Goal: Task Accomplishment & Management: Use online tool/utility

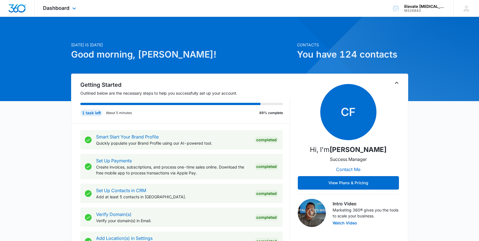
click at [64, 11] on div "Dashboard Apps Reputation Websites Forms CRM Email Social Shop Payments POS Con…" at bounding box center [60, 8] width 51 height 17
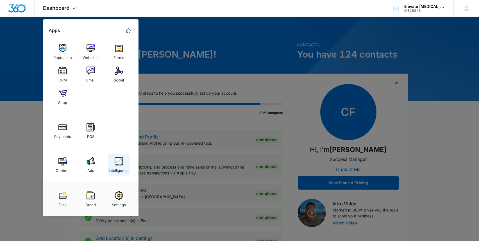
click at [117, 170] on div "Intelligence" at bounding box center [119, 169] width 20 height 7
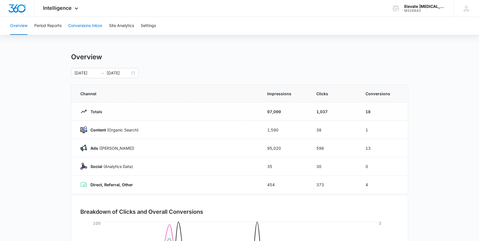
click at [96, 28] on button "Conversions Inbox" at bounding box center [85, 26] width 34 height 18
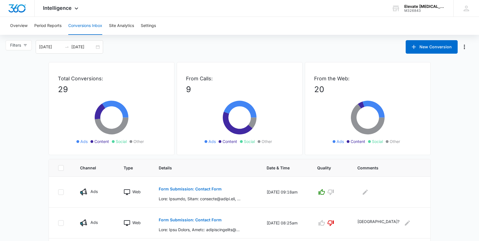
scroll to position [1, 0]
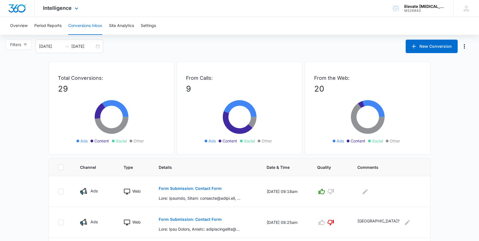
click at [19, 11] on img "Dashboard" at bounding box center [17, 8] width 18 height 8
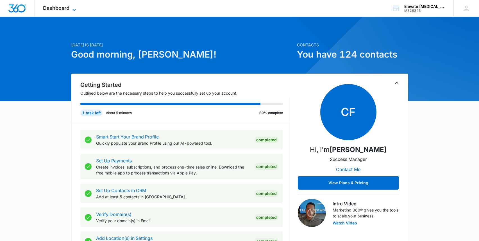
click at [63, 7] on span "Dashboard" at bounding box center [56, 8] width 26 height 6
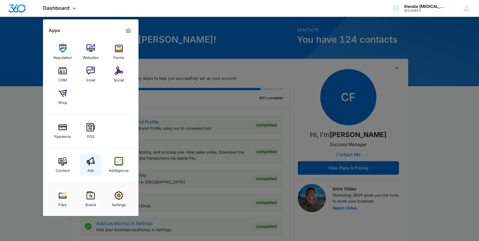
scroll to position [15, 0]
click at [64, 198] on img at bounding box center [62, 195] width 8 height 8
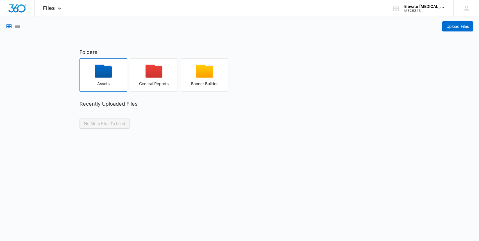
click at [103, 78] on div "button" at bounding box center [103, 73] width 47 height 17
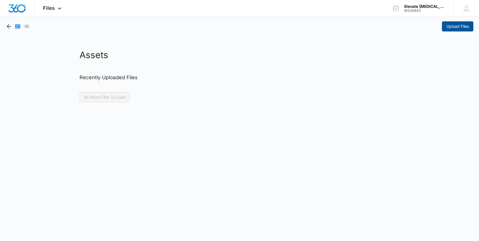
click at [452, 24] on span "Upload Files" at bounding box center [457, 26] width 22 height 6
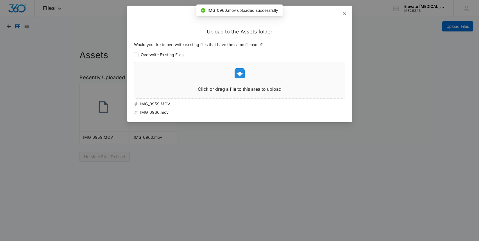
click at [344, 11] on icon "close" at bounding box center [344, 13] width 4 height 4
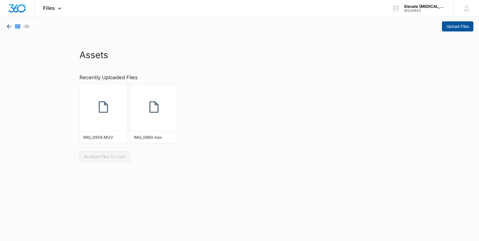
click at [450, 27] on span "Upload Files" at bounding box center [457, 26] width 22 height 6
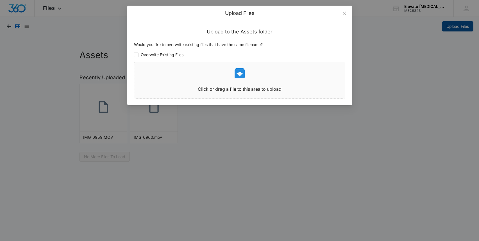
click at [450, 27] on div "Upload Files Upload to the Assets folder Would you like to overwrite existing f…" at bounding box center [239, 120] width 479 height 241
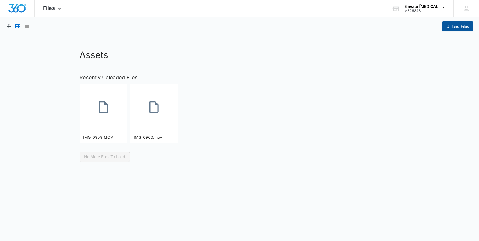
click at [455, 27] on span "Upload Files" at bounding box center [457, 26] width 22 height 6
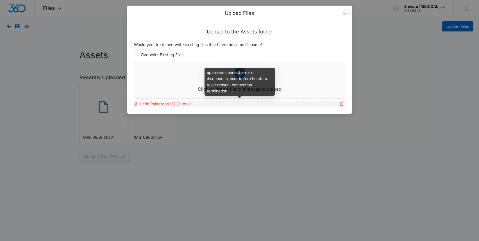
click at [342, 103] on icon "delete" at bounding box center [342, 104] width 4 height 4
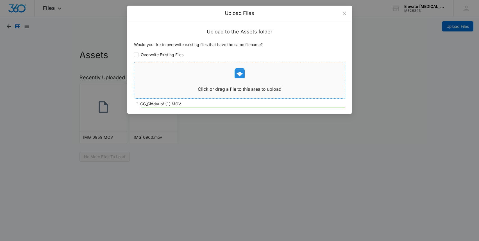
click at [242, 71] on icon at bounding box center [240, 73] width 10 height 10
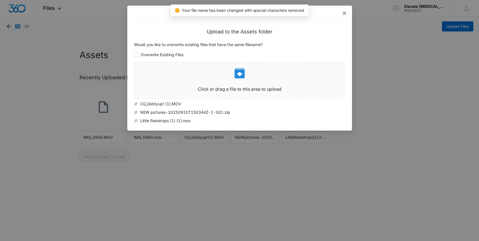
click at [345, 11] on icon "close" at bounding box center [344, 13] width 4 height 4
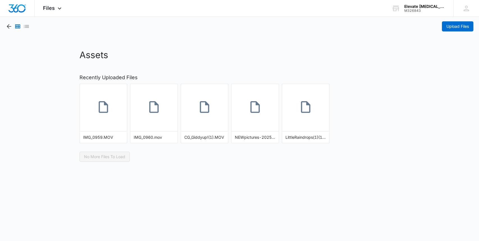
click at [110, 43] on main "Upload Files Assets Recently Uploaded Files IMG_0959.MOV IMG_0960.mov CG_Giddyu…" at bounding box center [239, 89] width 479 height 145
click at [461, 26] on span "Upload Files" at bounding box center [457, 26] width 22 height 6
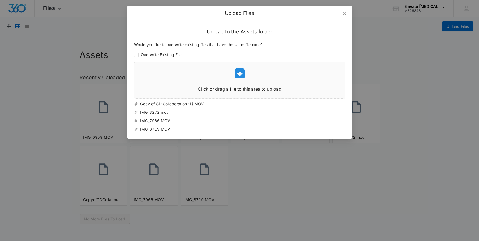
click at [345, 11] on icon "close" at bounding box center [344, 13] width 4 height 4
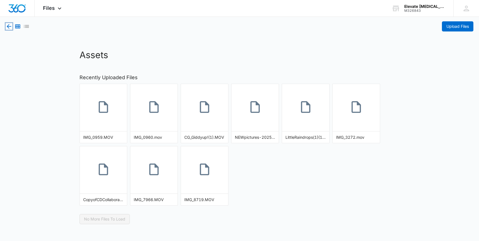
click at [7, 25] on icon "button" at bounding box center [9, 26] width 7 height 7
